Goal: Information Seeking & Learning: Learn about a topic

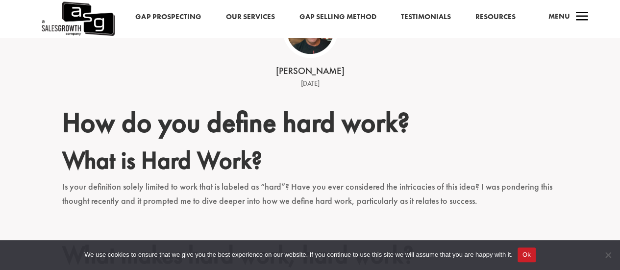
scroll to position [293, 0]
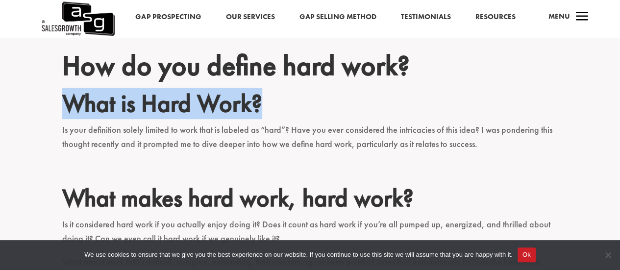
drag, startPoint x: 64, startPoint y: 96, endPoint x: 274, endPoint y: 102, distance: 209.7
click at [274, 102] on h2 "What is Hard Work?" at bounding box center [310, 106] width 496 height 34
copy h2 "What is Hard Work?"
click at [189, 110] on h2 "What is Hard Work?" at bounding box center [310, 106] width 496 height 34
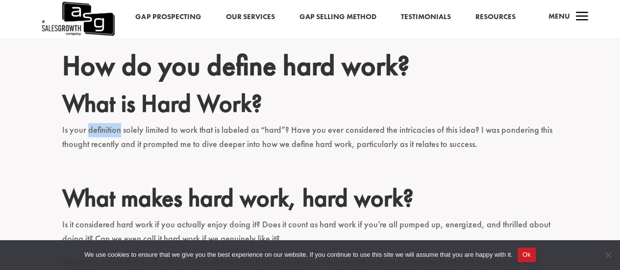
drag, startPoint x: 87, startPoint y: 131, endPoint x: 119, endPoint y: 130, distance: 31.8
click at [119, 131] on p "Is your definition solely limited to work that is labeled as “hard”? Have you e…" at bounding box center [310, 141] width 496 height 37
copy p "definition"
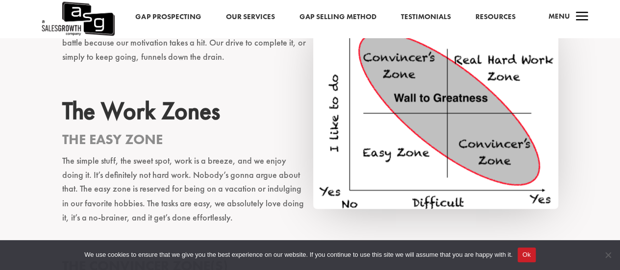
scroll to position [685, 0]
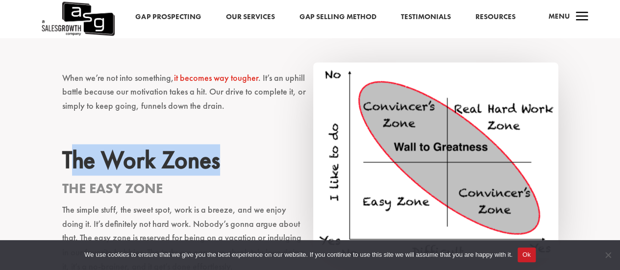
drag, startPoint x: 67, startPoint y: 159, endPoint x: 226, endPoint y: 167, distance: 159.8
click at [226, 167] on h2 "The Work Zones" at bounding box center [310, 162] width 496 height 34
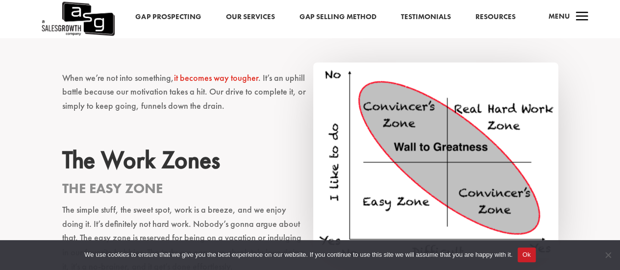
click at [59, 162] on div "How do you define hard work? What is Hard Work? Is your definition solely limit…" at bounding box center [310, 245] width 620 height 1205
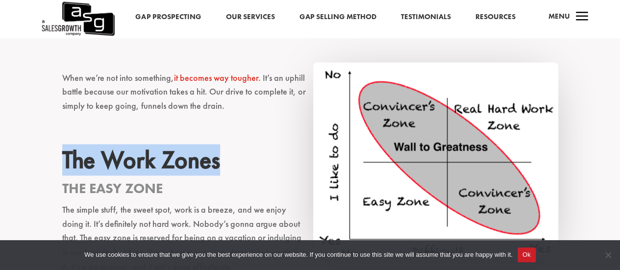
drag, startPoint x: 63, startPoint y: 159, endPoint x: 222, endPoint y: 170, distance: 159.6
click at [222, 170] on h2 "The Work Zones" at bounding box center [310, 162] width 496 height 34
copy h2 "The Work Zones"
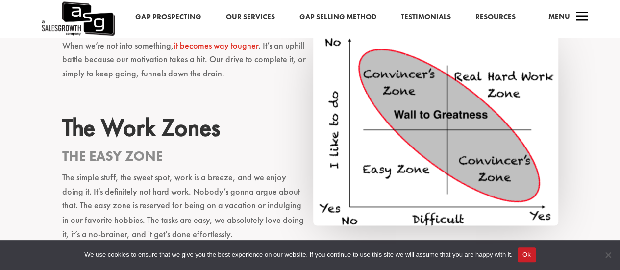
scroll to position [833, 0]
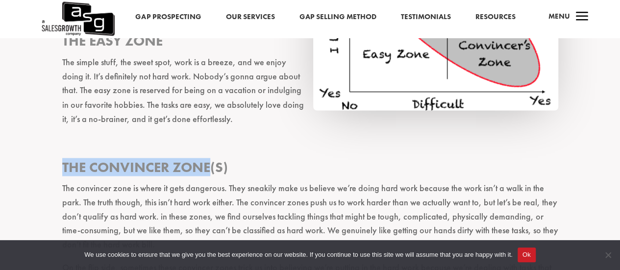
drag, startPoint x: 82, startPoint y: 167, endPoint x: 211, endPoint y: 163, distance: 129.4
click at [211, 163] on h3 "The Convincer Zone(s)" at bounding box center [310, 169] width 496 height 23
copy h3 "The Convincer Zone"
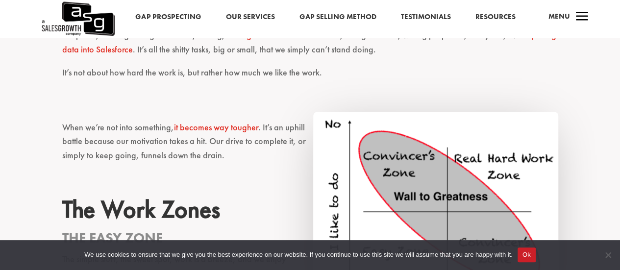
scroll to position [784, 0]
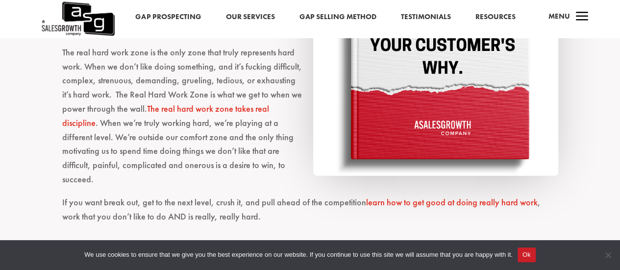
scroll to position [1420, 0]
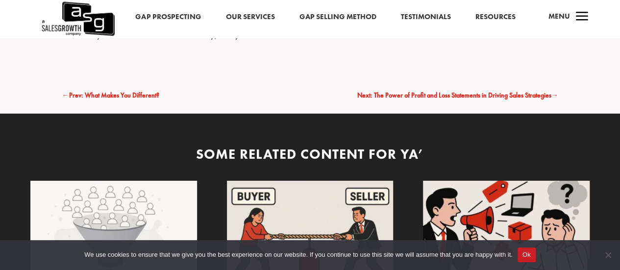
click at [419, 94] on span "Next: The Power of Profit and Loss Statements in Driving Sales Strategies" at bounding box center [454, 95] width 194 height 9
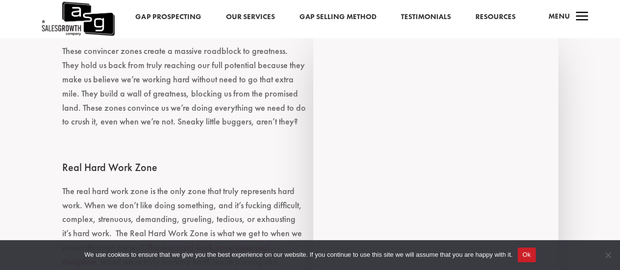
scroll to position [1224, 0]
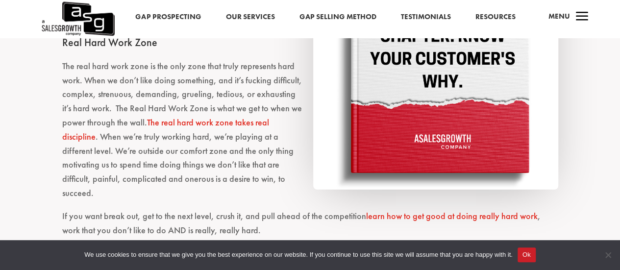
click at [468, 104] on img at bounding box center [435, 49] width 245 height 279
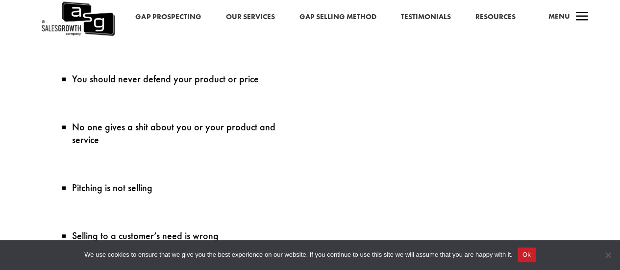
scroll to position [685, 0]
